Goal: Transaction & Acquisition: Purchase product/service

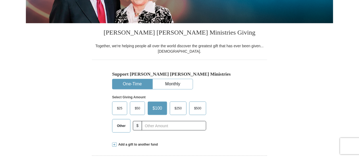
scroll to position [127, 0]
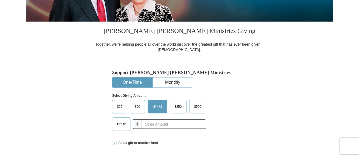
drag, startPoint x: 0, startPoint y: 0, endPoint x: 361, endPoint y: 28, distance: 361.6
click at [123, 124] on span "Other" at bounding box center [121, 124] width 14 height 8
click at [0, 0] on input "Other" at bounding box center [0, 0] width 0 height 0
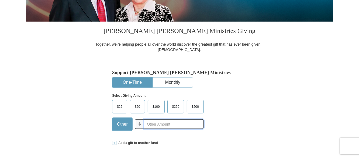
click at [148, 124] on input "text" at bounding box center [174, 123] width 60 height 9
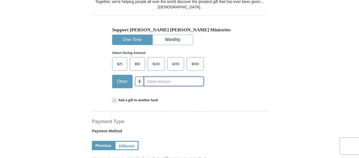
scroll to position [173, 0]
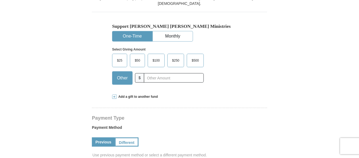
click at [117, 81] on span "Other" at bounding box center [122, 78] width 16 height 8
click at [0, 0] on input "Other" at bounding box center [0, 0] width 0 height 0
click at [173, 76] on input "text" at bounding box center [174, 77] width 60 height 9
drag, startPoint x: 157, startPoint y: 79, endPoint x: 144, endPoint y: 78, distance: 13.0
click at [144, 78] on input "8.48" at bounding box center [174, 77] width 60 height 9
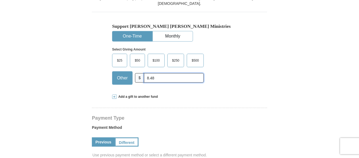
type input "8.48"
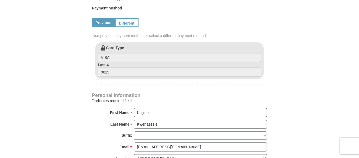
scroll to position [294, 0]
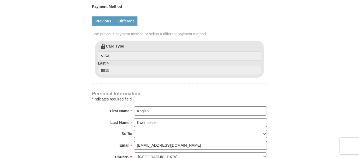
click at [121, 23] on link "Different" at bounding box center [126, 20] width 23 height 9
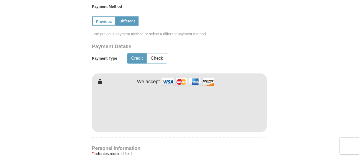
click at [329, 84] on form "[PERSON_NAME] [PERSON_NAME] Ministries Giving Together, we're helping people al…" at bounding box center [179, 69] width 307 height 636
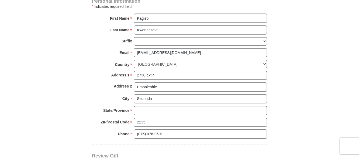
scroll to position [455, 0]
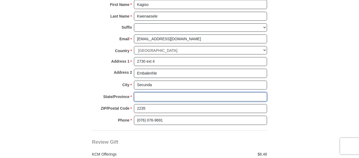
click at [198, 96] on input "State/Province *" at bounding box center [200, 96] width 133 height 9
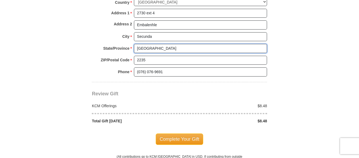
scroll to position [510, 0]
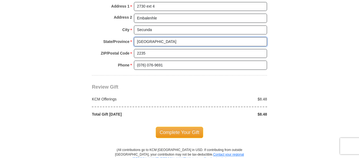
type input "[GEOGRAPHIC_DATA]"
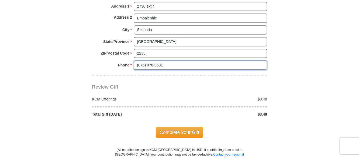
click at [176, 65] on input "(076) 076-9691" at bounding box center [200, 64] width 133 height 9
type input "("
type input "0656551312"
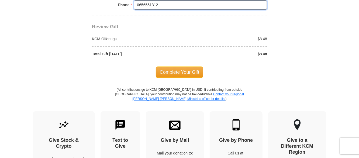
scroll to position [573, 0]
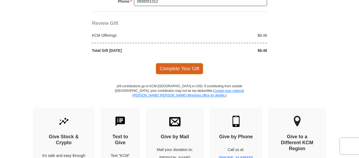
click at [187, 68] on span "Complete Your Gift" at bounding box center [180, 68] width 48 height 11
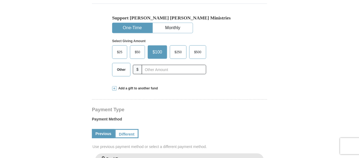
scroll to position [193, 0]
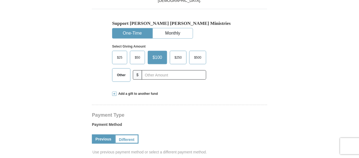
click at [117, 77] on span "Other" at bounding box center [121, 75] width 14 height 8
click at [0, 0] on input "Other" at bounding box center [0, 0] width 0 height 0
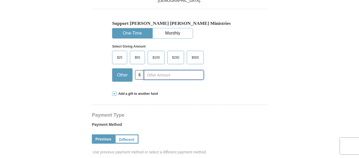
click at [152, 76] on input "text" at bounding box center [174, 74] width 60 height 9
type input "4"
type input "8"
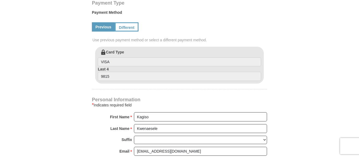
scroll to position [307, 0]
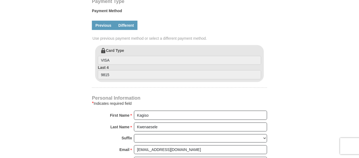
click at [128, 28] on link "Different" at bounding box center [126, 25] width 23 height 9
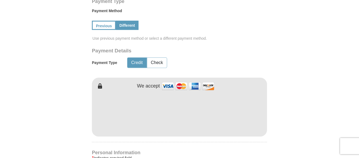
click at [323, 123] on form "[PERSON_NAME] [PERSON_NAME] Ministries Giving Together, we're helping people al…" at bounding box center [179, 99] width 307 height 686
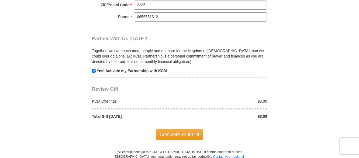
scroll to position [581, 0]
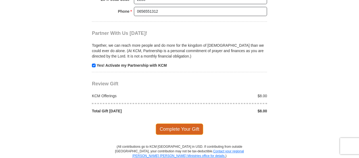
click at [181, 124] on span "Complete Your Gift" at bounding box center [180, 128] width 48 height 11
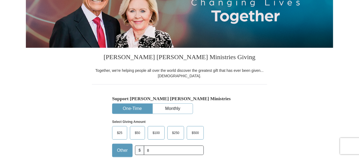
scroll to position [32, 0]
